Goal: Information Seeking & Learning: Learn about a topic

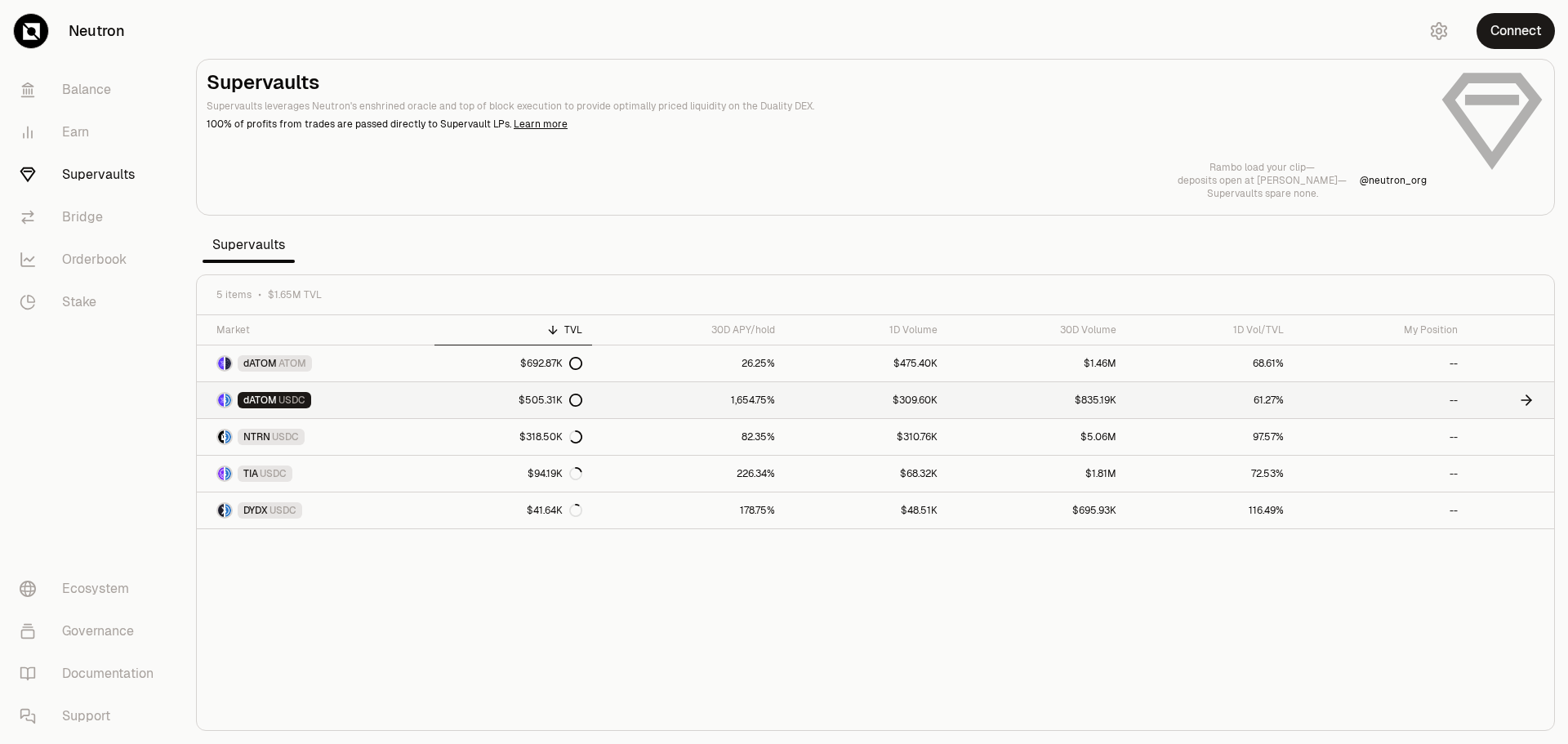
click at [750, 400] on link "1,654.75%" at bounding box center [688, 400] width 193 height 36
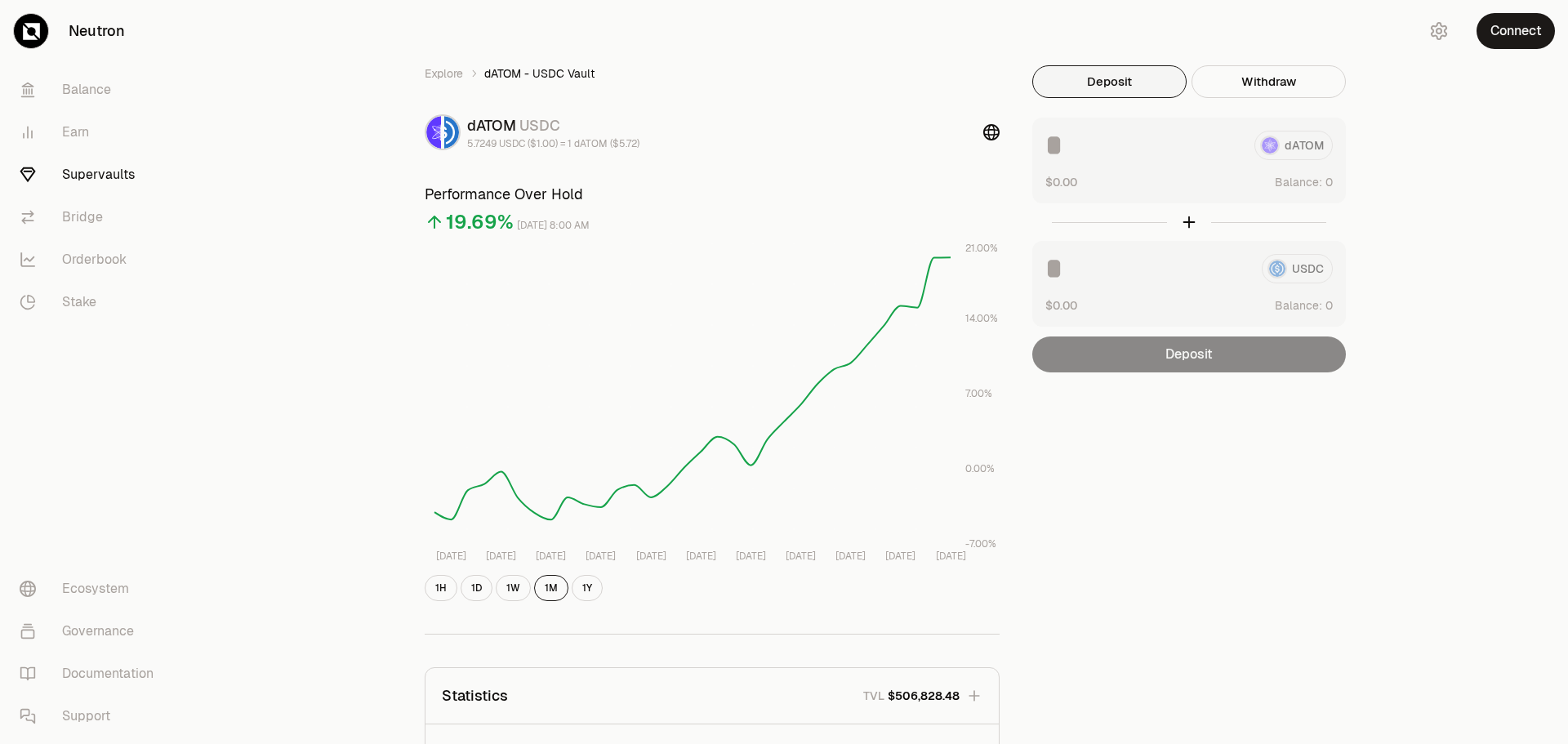
click at [471, 150] on div "Explore dATOM - USDC Vault dATOM USDC 5.7249 USDC ($1.00) = 1 dATOM ($5.72) Per…" at bounding box center [712, 534] width 615 height 937
click at [517, 150] on div "Explore dATOM - USDC Vault dATOM USDC 5.7249 USDC ($1.00) = 1 dATOM ($5.72) Per…" at bounding box center [712, 534] width 615 height 937
click at [556, 150] on div "Explore dATOM - USDC Vault dATOM USDC 5.7249 USDC ($1.00) = 1 dATOM ($5.72) Per…" at bounding box center [712, 534] width 615 height 937
click at [602, 150] on div "Explore dATOM - USDC Vault dATOM USDC 5.7249 USDC ($1.00) = 1 dATOM ($5.72) Per…" at bounding box center [712, 534] width 615 height 937
click at [994, 138] on icon at bounding box center [991, 132] width 16 height 16
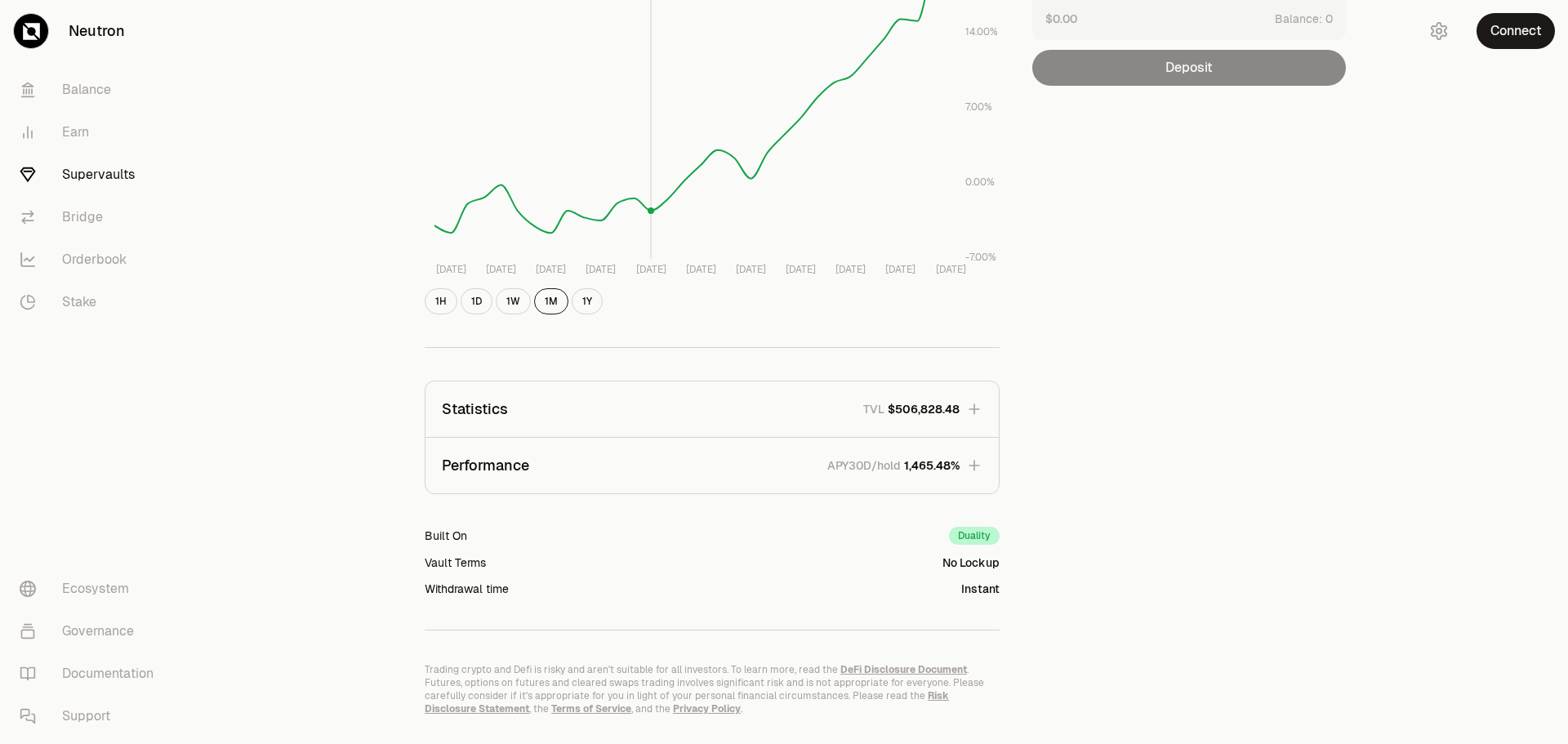
scroll to position [323, 0]
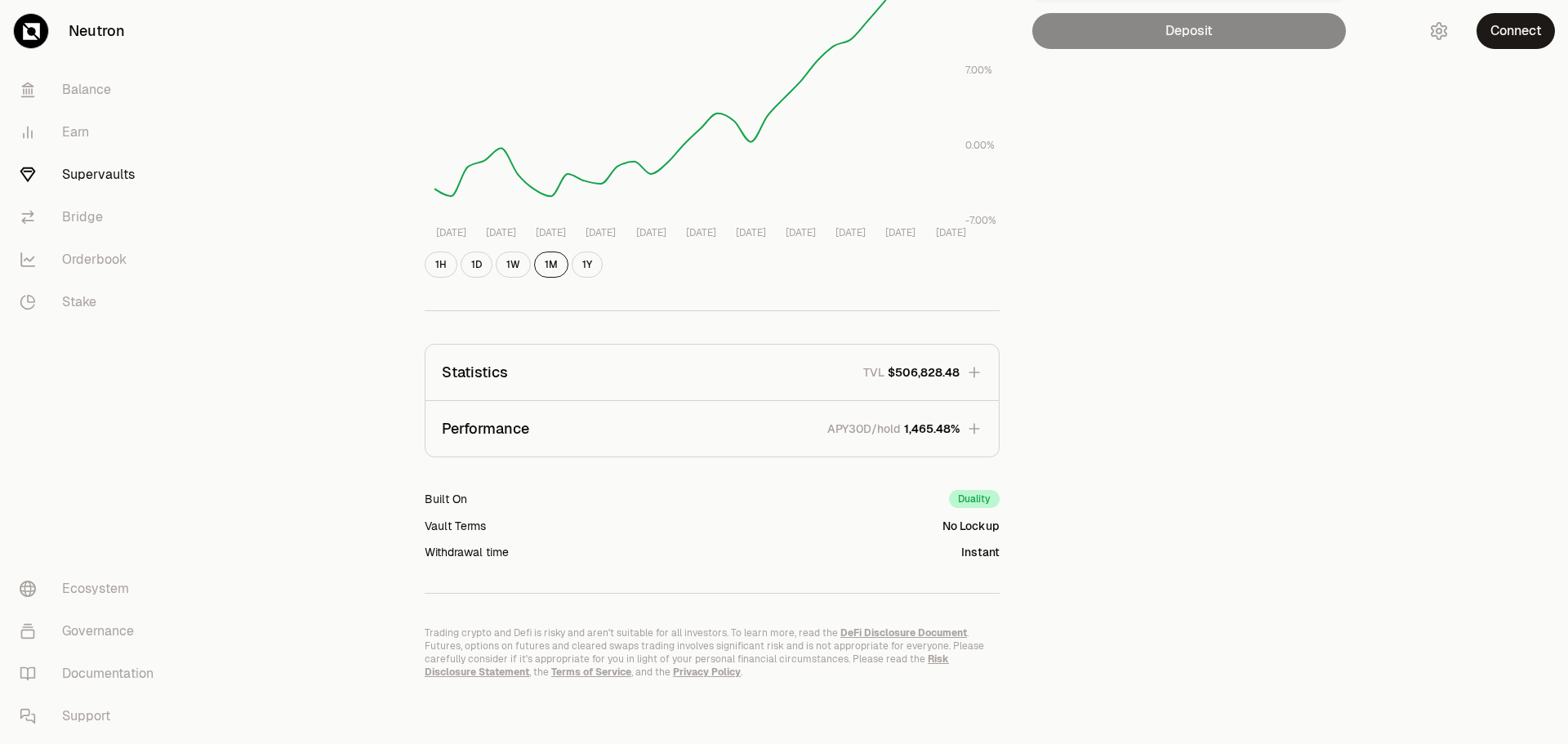
click at [978, 371] on icon "button" at bounding box center [974, 372] width 16 height 16
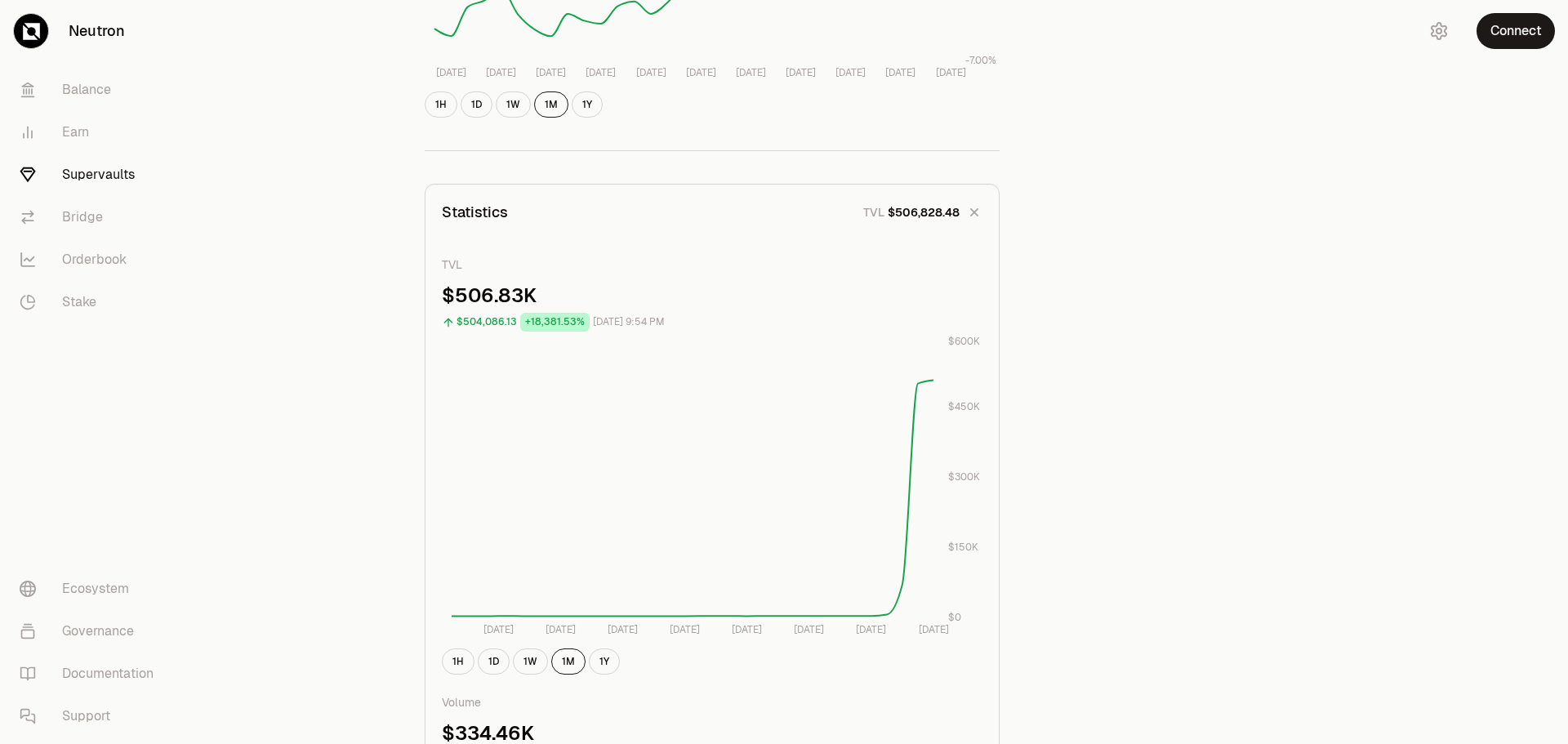
scroll to position [487, 0]
click at [974, 205] on icon "button" at bounding box center [975, 209] width 23 height 23
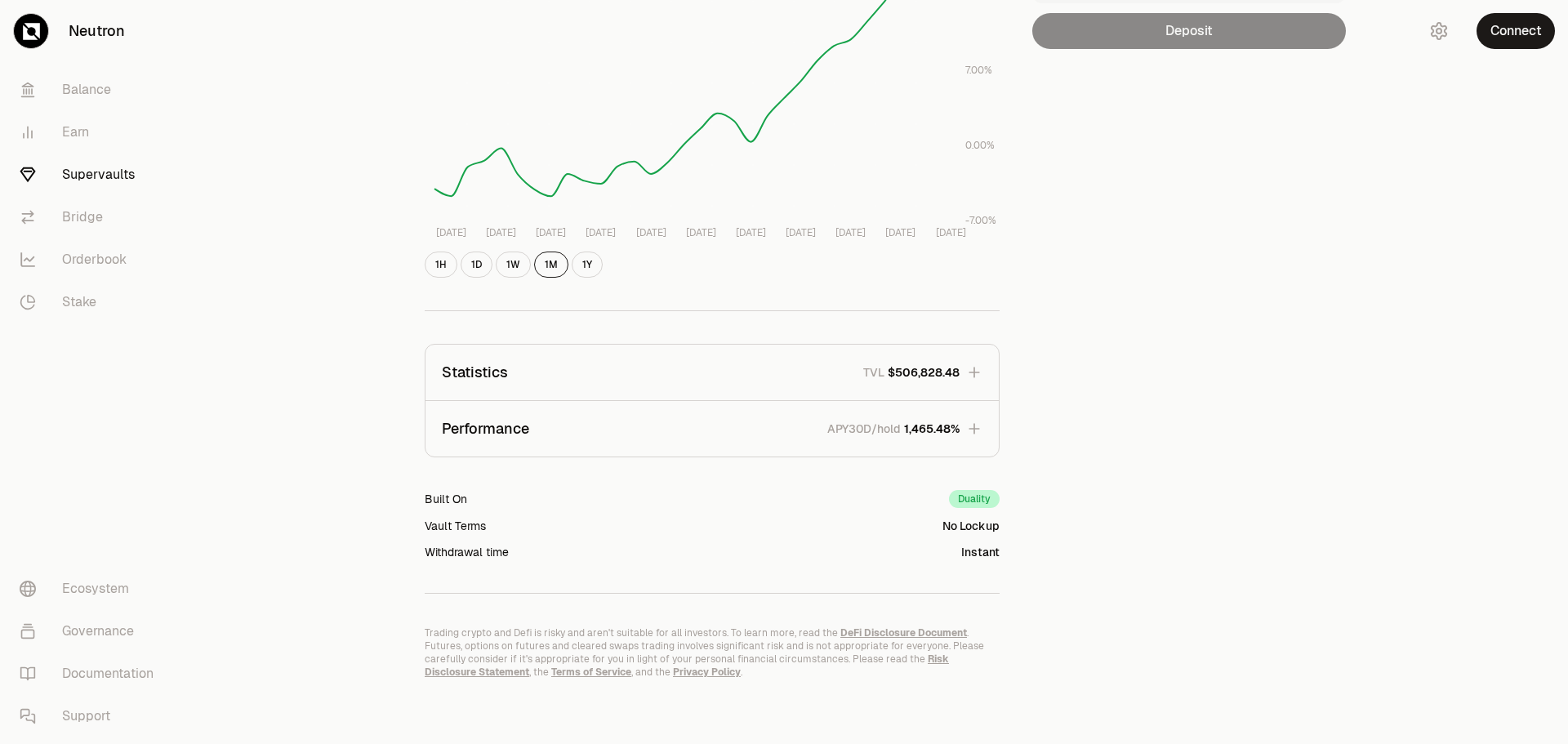
click at [944, 427] on span "1,465.48%" at bounding box center [931, 429] width 55 height 16
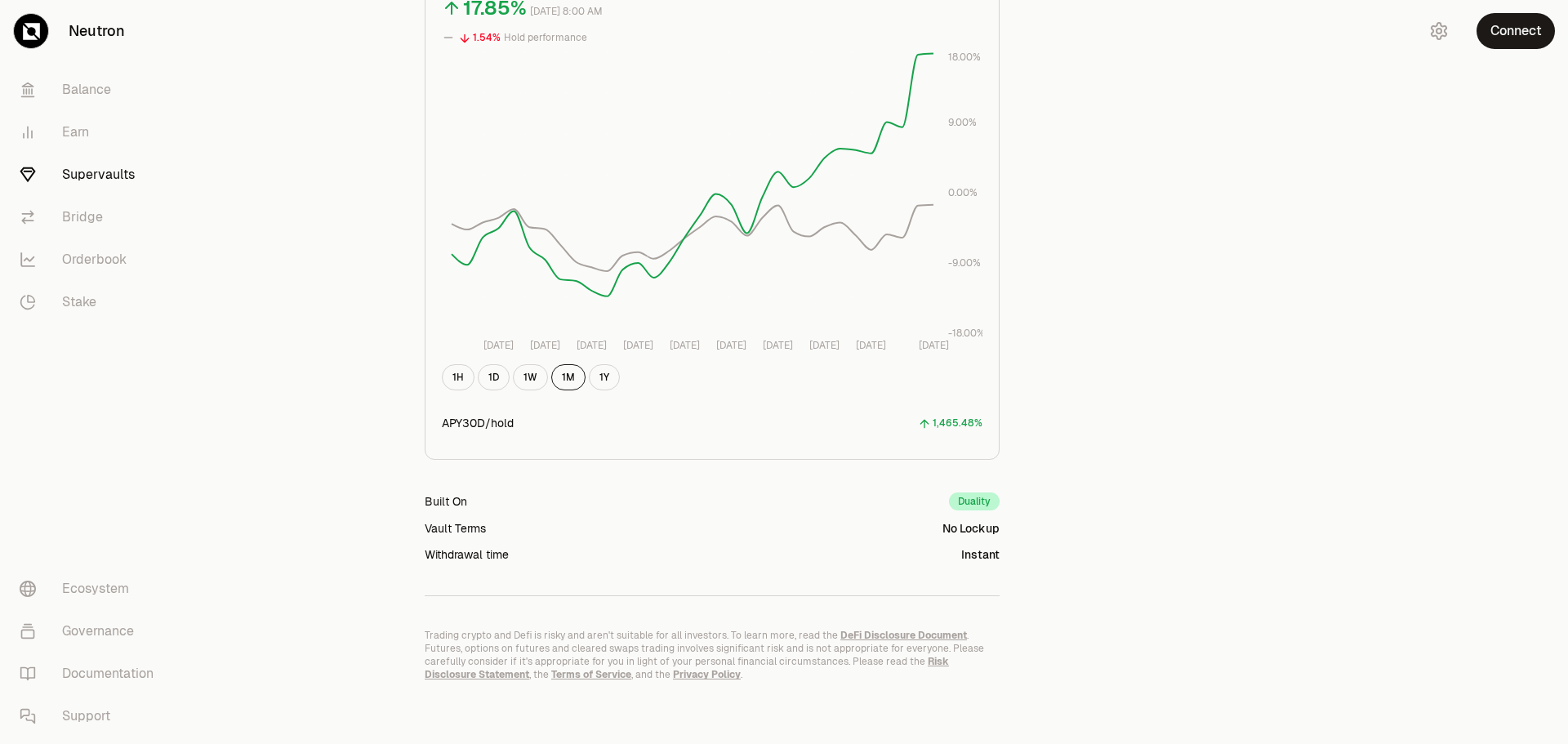
scroll to position [823, 0]
click at [976, 497] on div "Duality" at bounding box center [974, 498] width 50 height 18
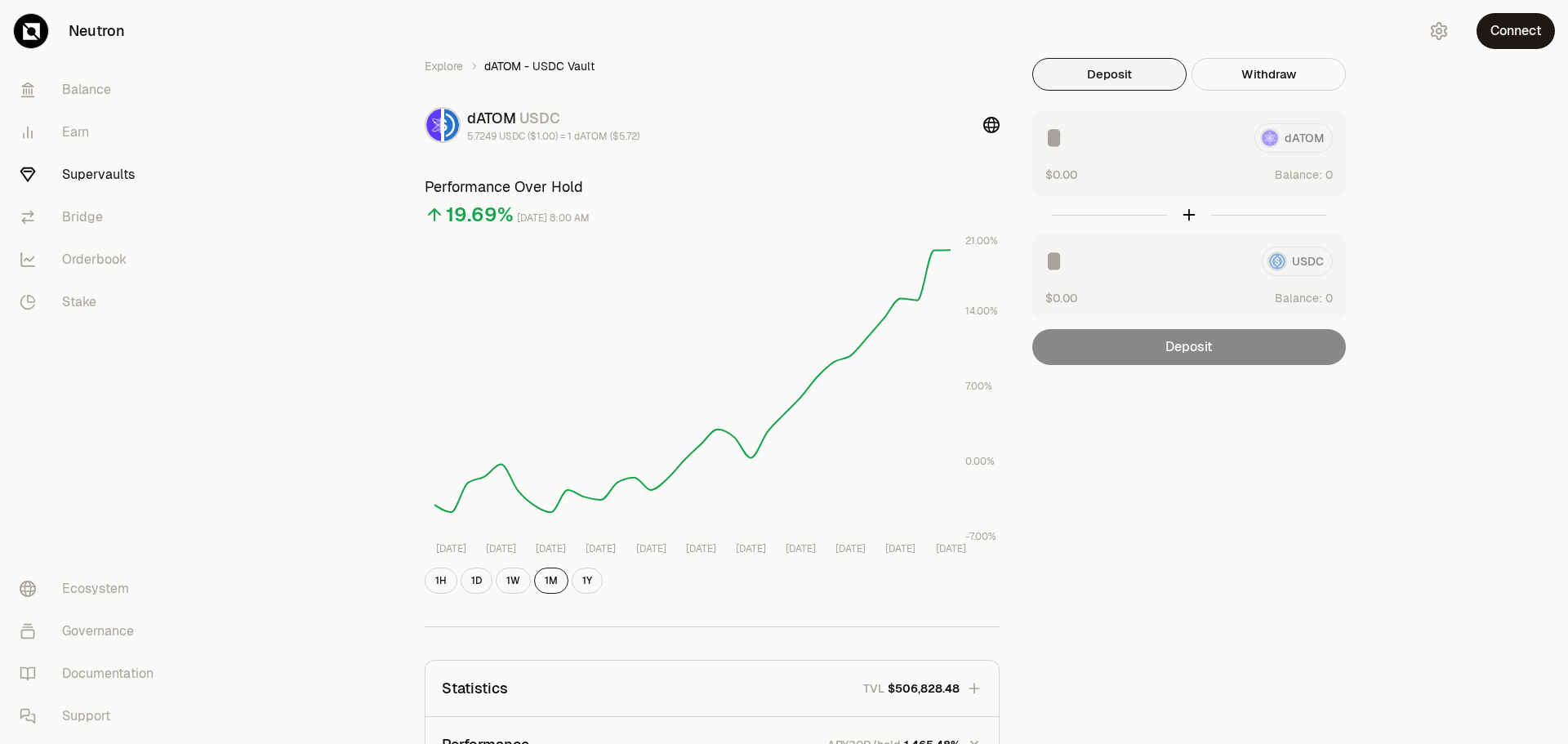
scroll to position [7, 0]
click at [452, 71] on link "Explore" at bounding box center [444, 67] width 39 height 16
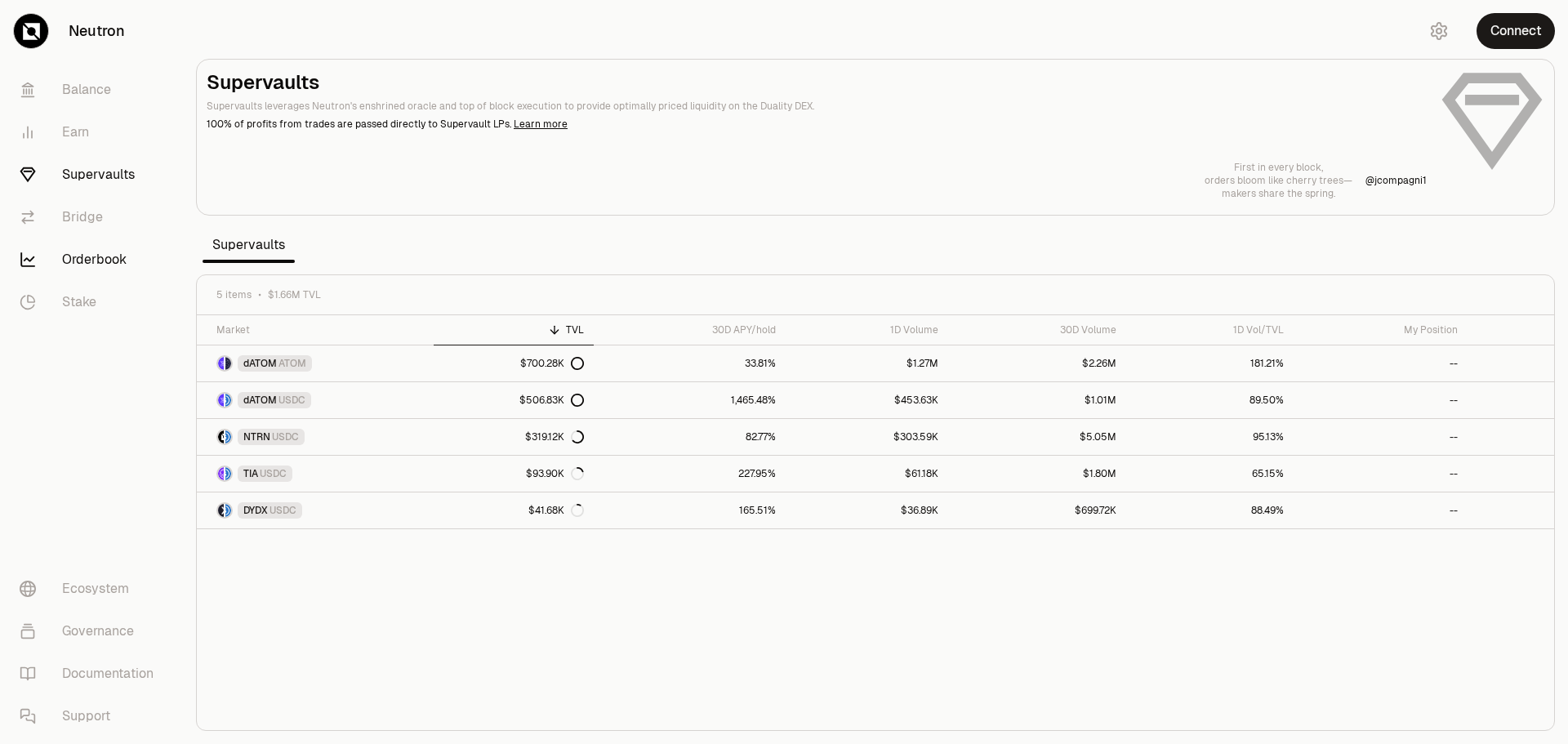
click at [108, 255] on link "Orderbook" at bounding box center [92, 259] width 170 height 43
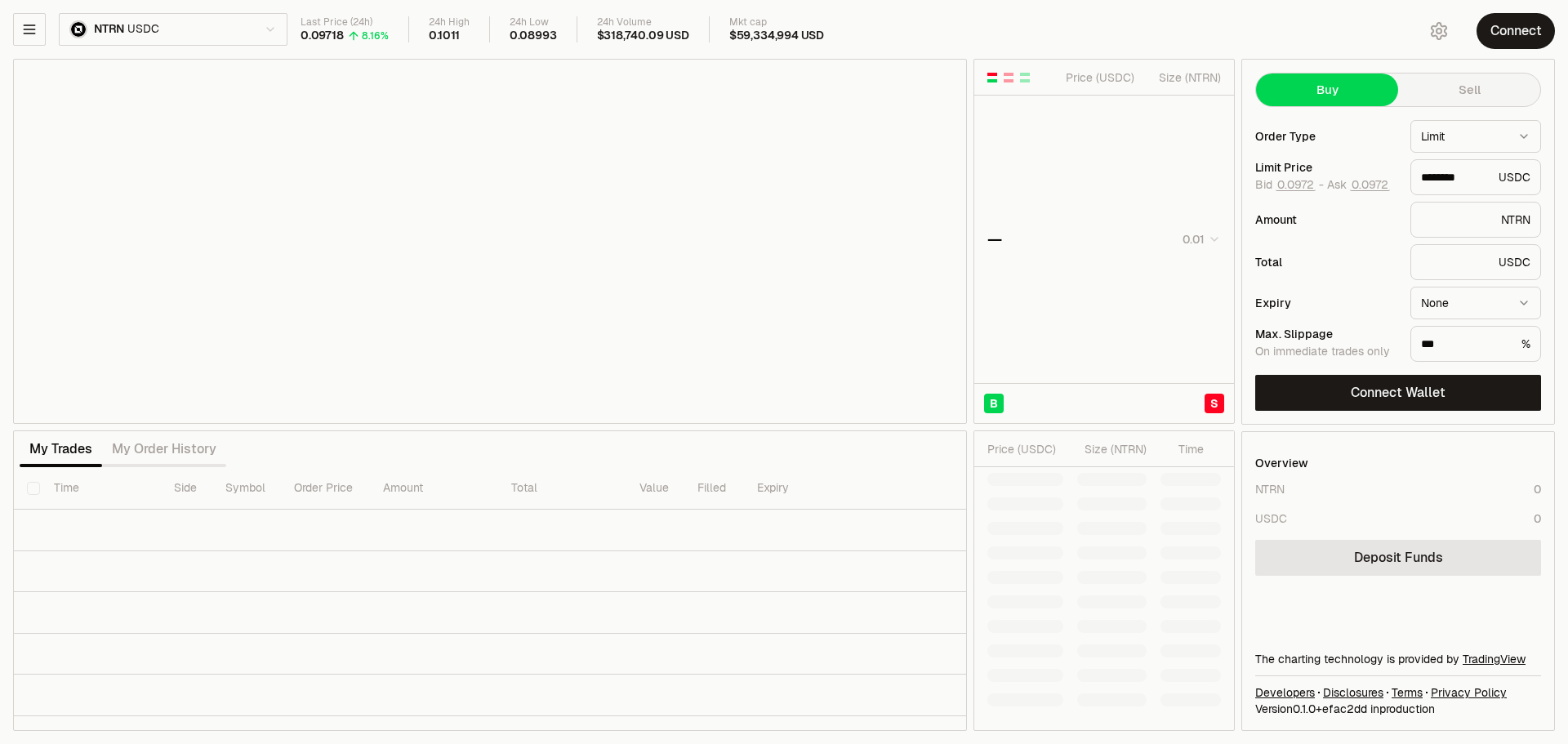
type input "********"
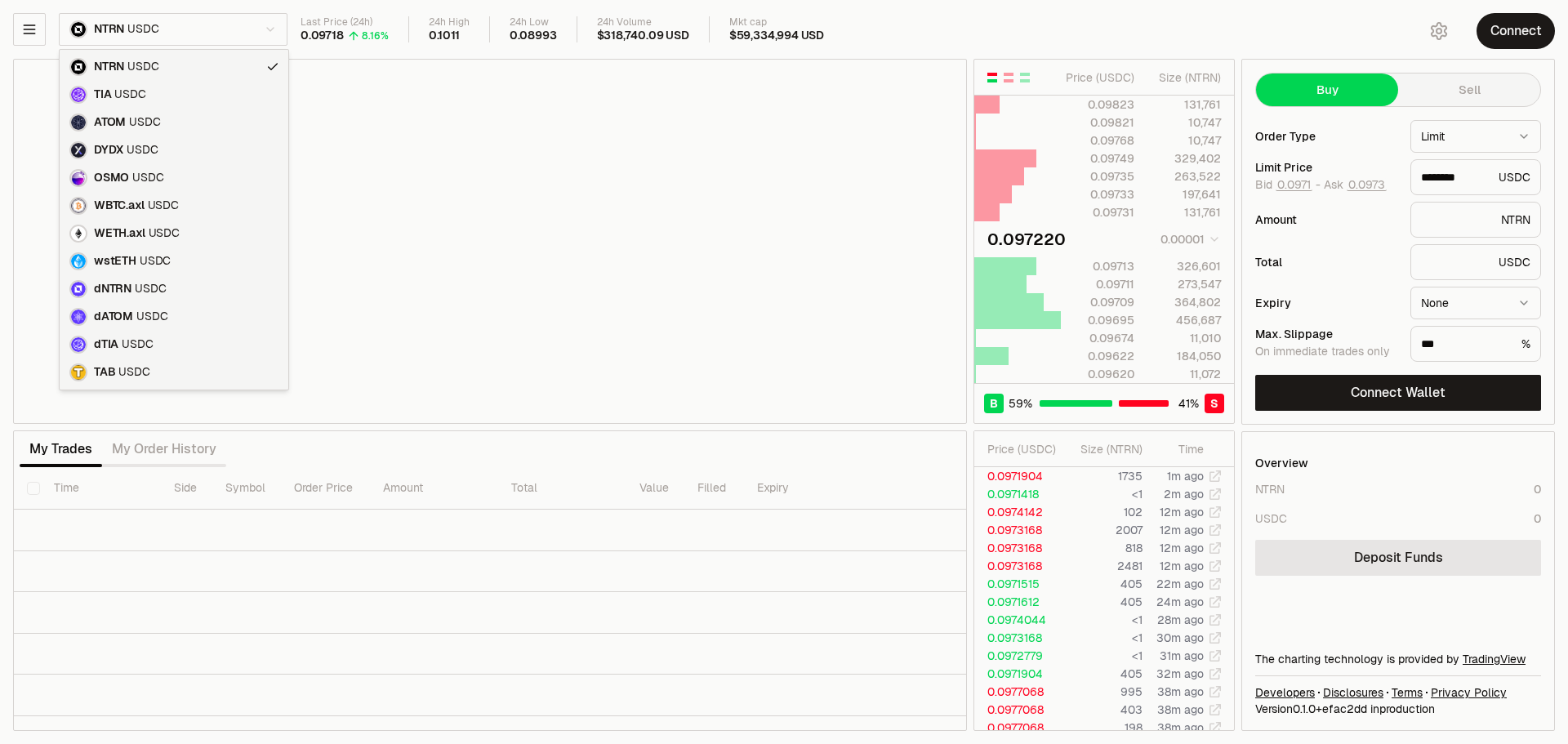
click at [98, 31] on html "Neutron Balance Earn Supervaults Bridge Orderbook Stake Ecosystem Governance Do…" at bounding box center [784, 372] width 1568 height 744
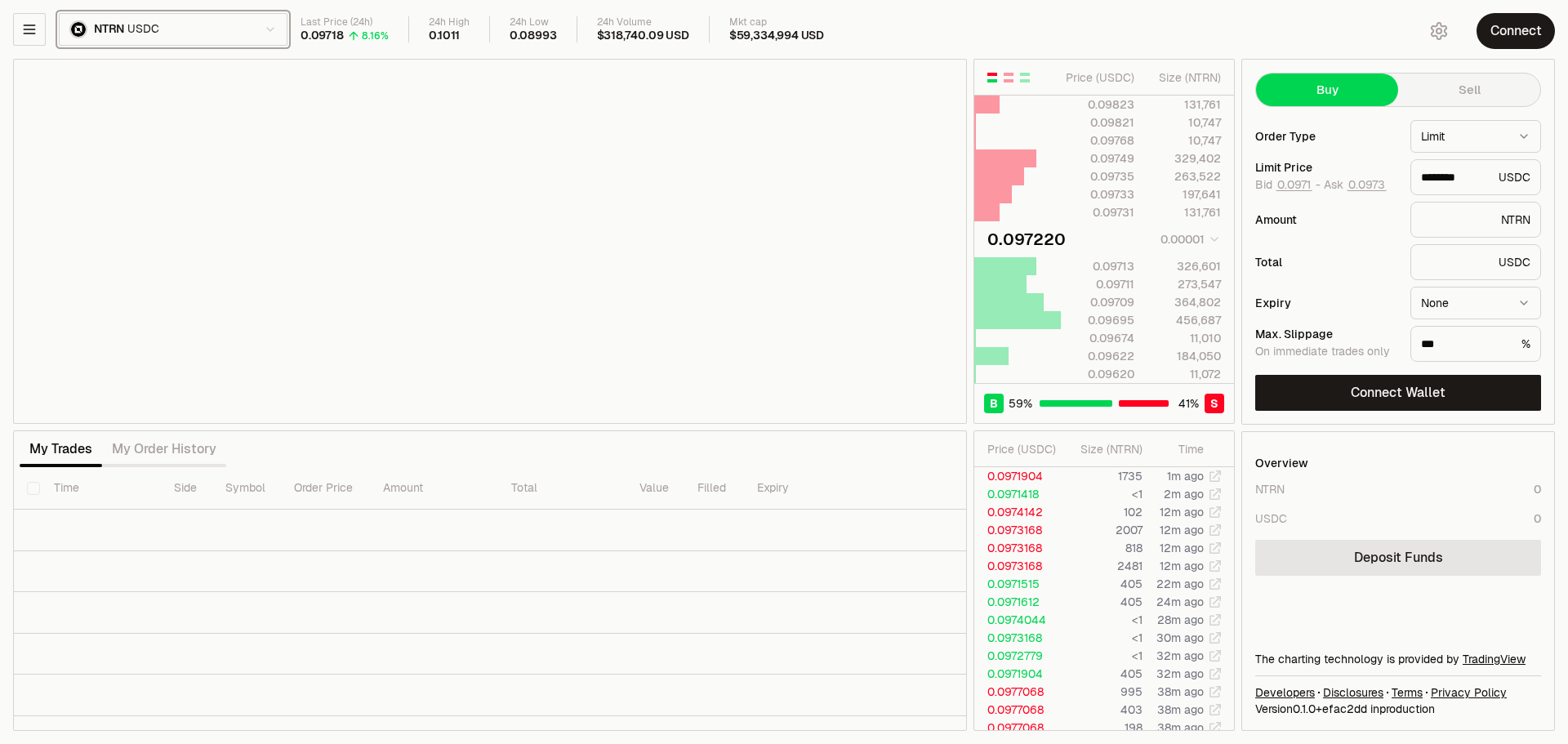
click at [134, 34] on html "Neutron Balance Earn Supervaults Bridge Orderbook Stake Ecosystem Governance Do…" at bounding box center [784, 372] width 1568 height 744
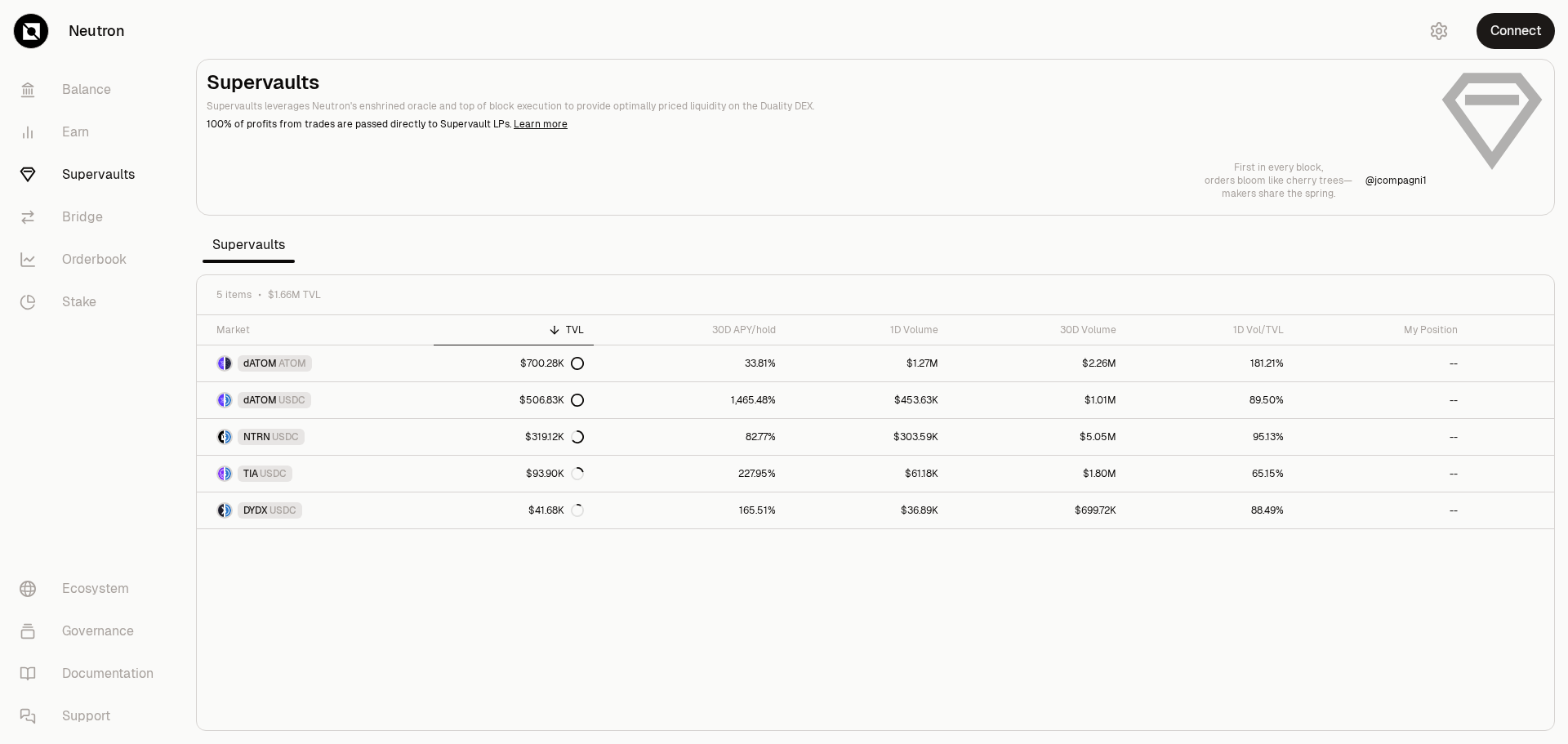
click at [96, 165] on link "Supervaults" at bounding box center [92, 175] width 170 height 43
click at [353, 404] on link "dATOM USDC" at bounding box center [315, 400] width 237 height 36
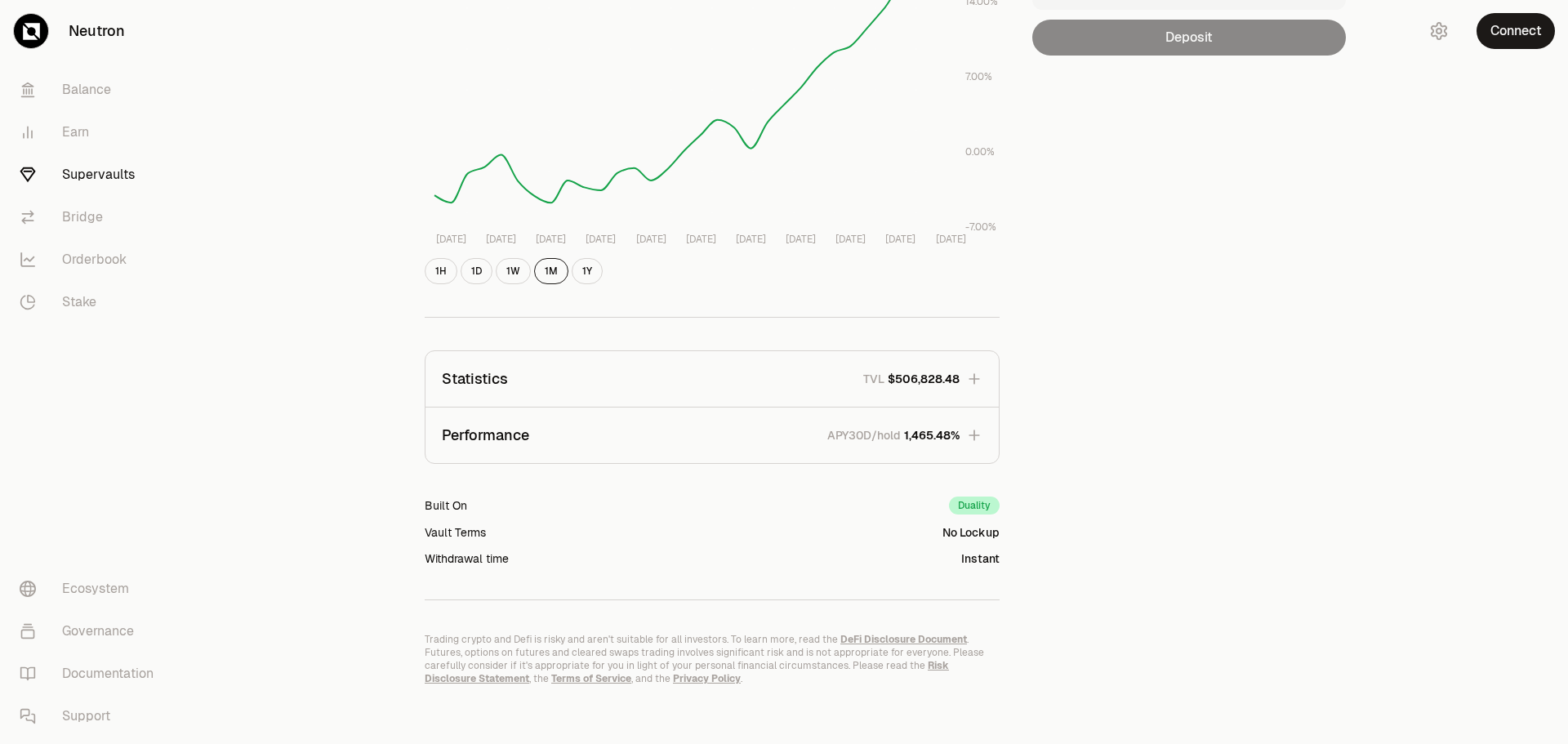
scroll to position [323, 0]
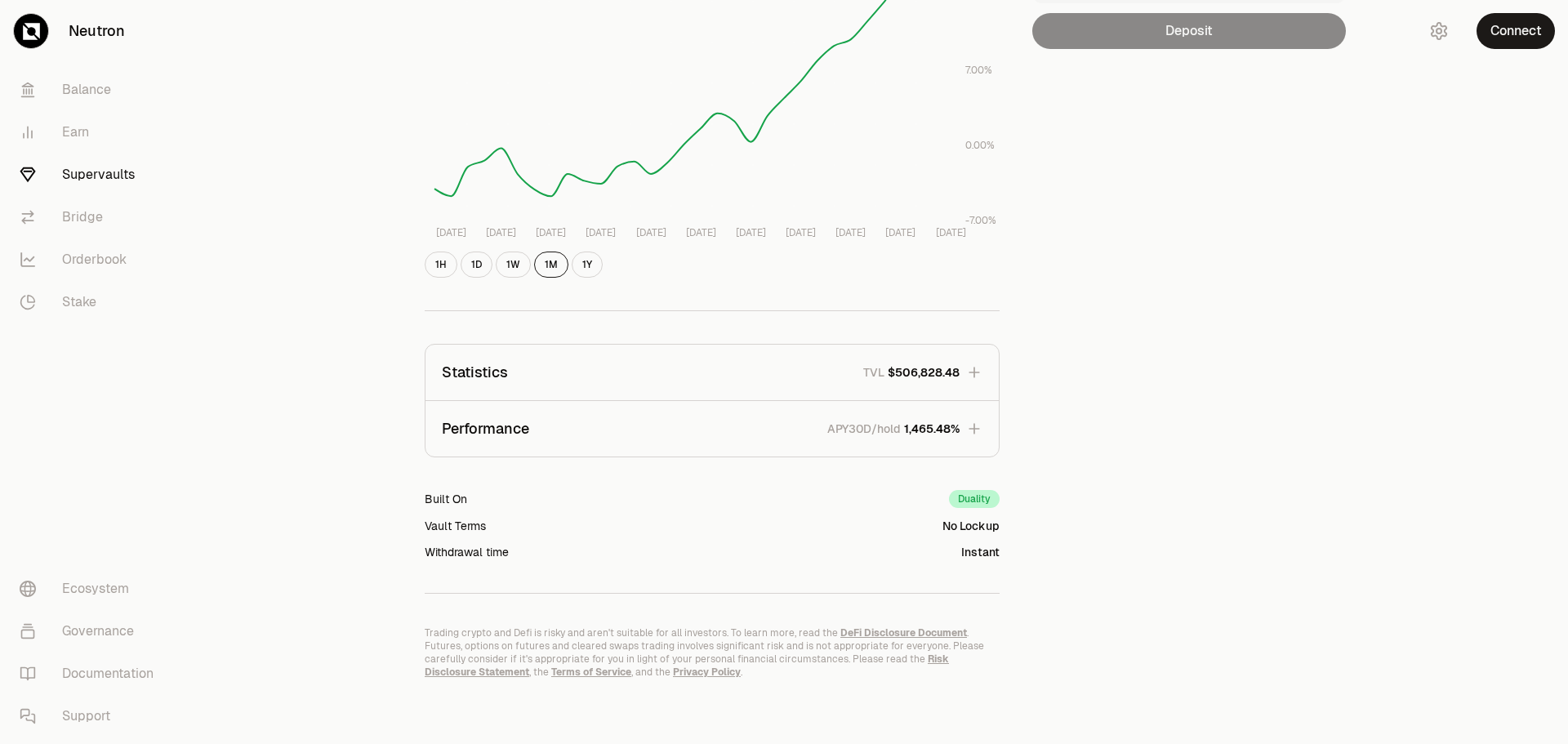
click at [904, 432] on span "1,465.48%" at bounding box center [931, 429] width 55 height 16
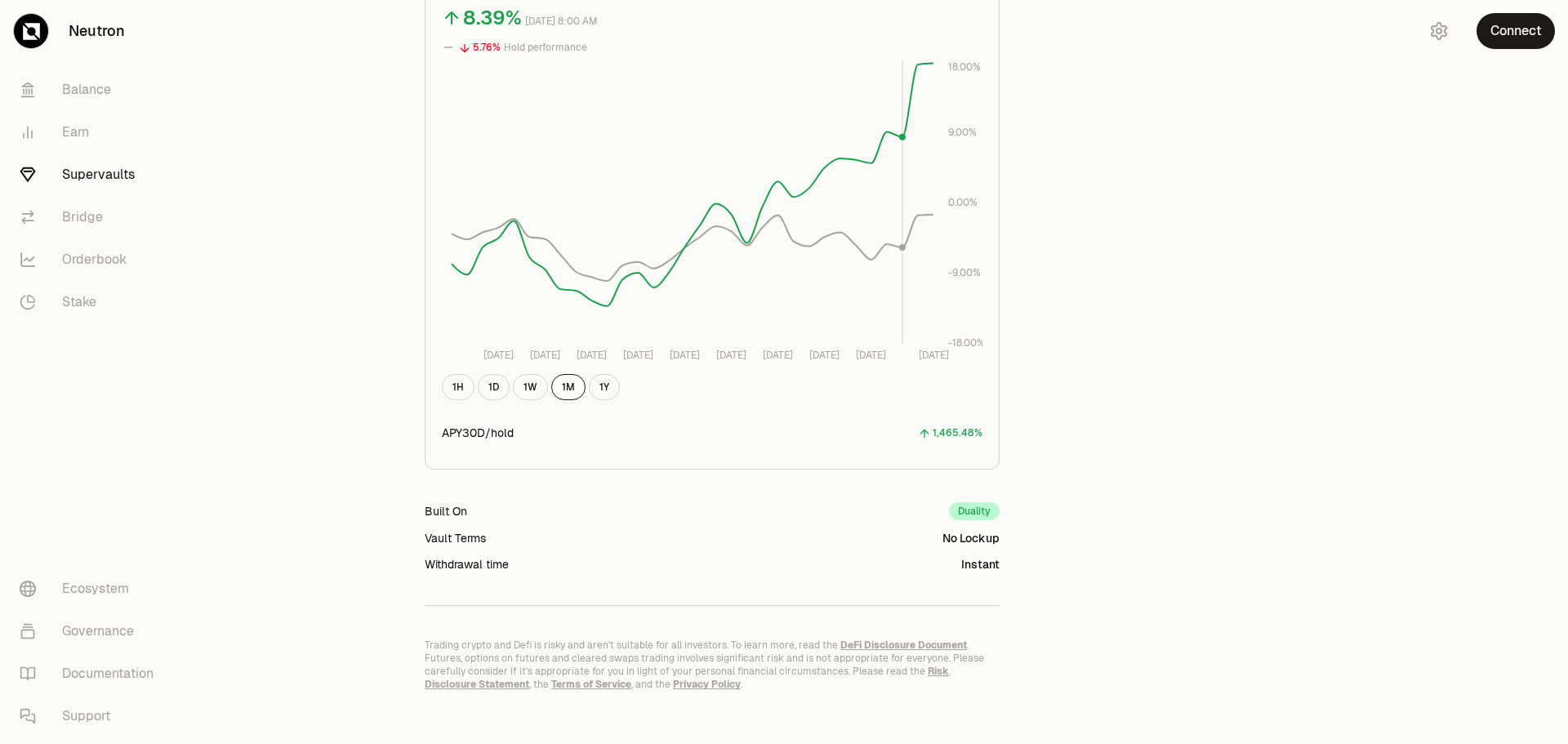
scroll to position [823, 0]
